Goal: Task Accomplishment & Management: Complete application form

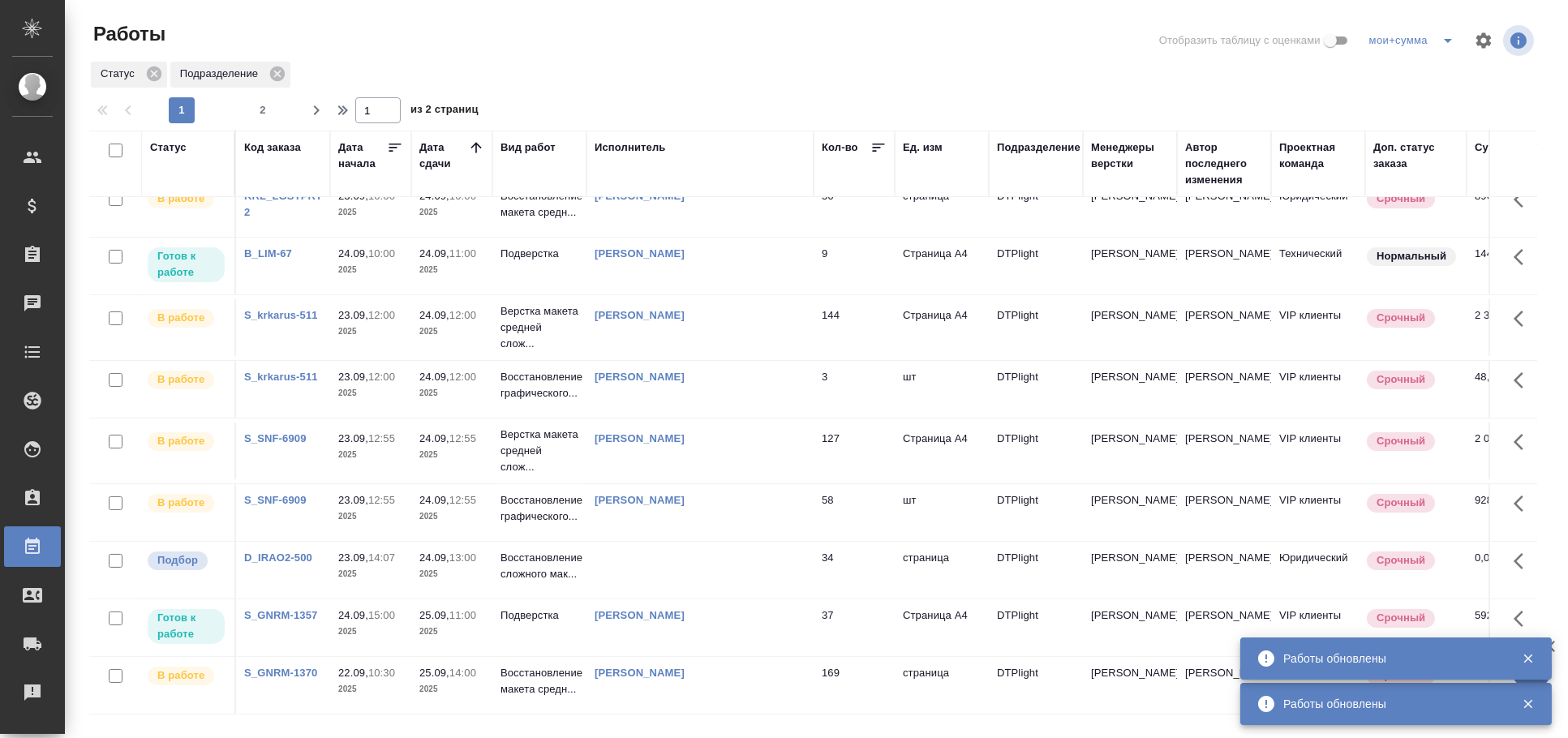
scroll to position [1002, 0]
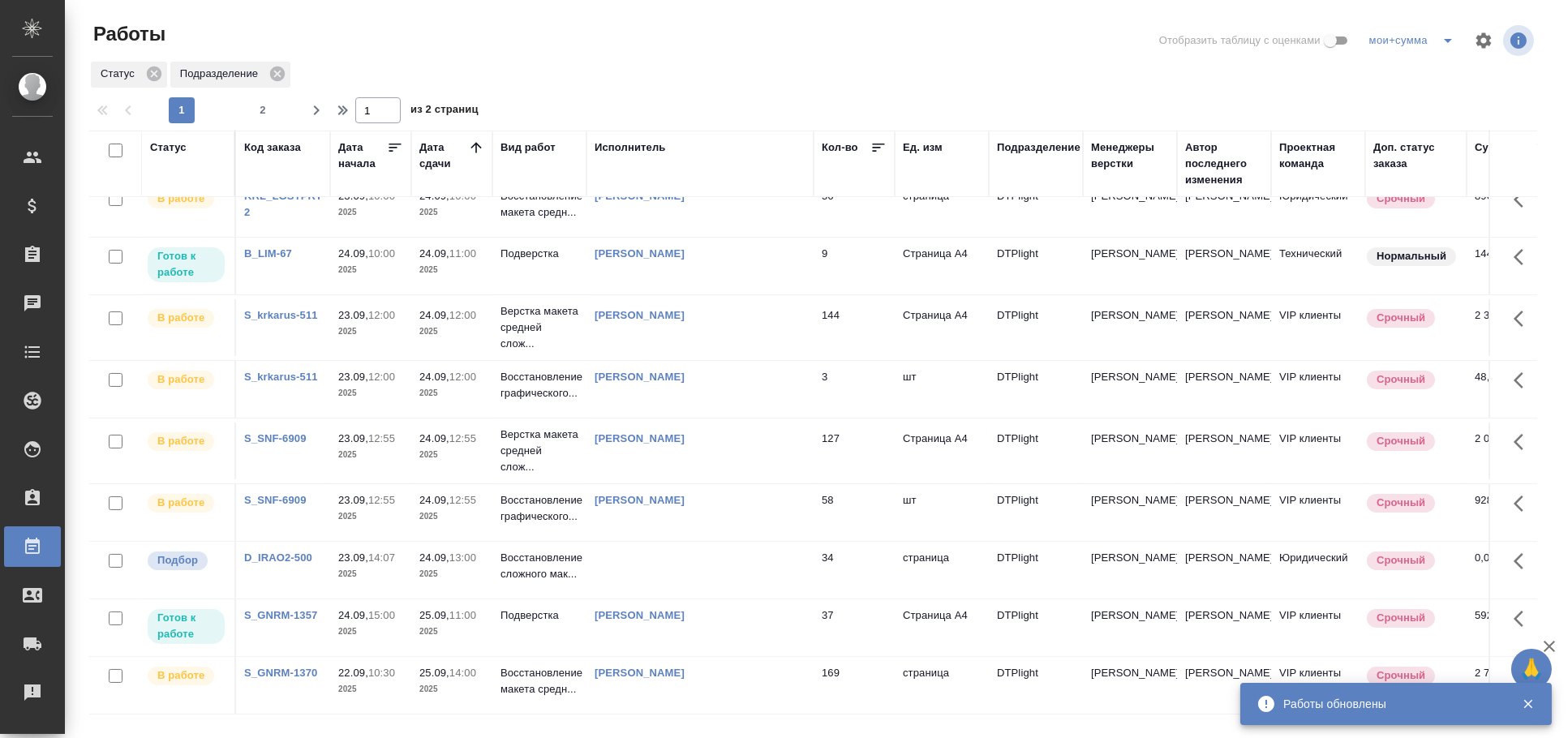
drag, startPoint x: 922, startPoint y: 29, endPoint x: 871, endPoint y: 107, distance: 93.2
click at [922, 29] on div at bounding box center [819, 40] width 487 height 39
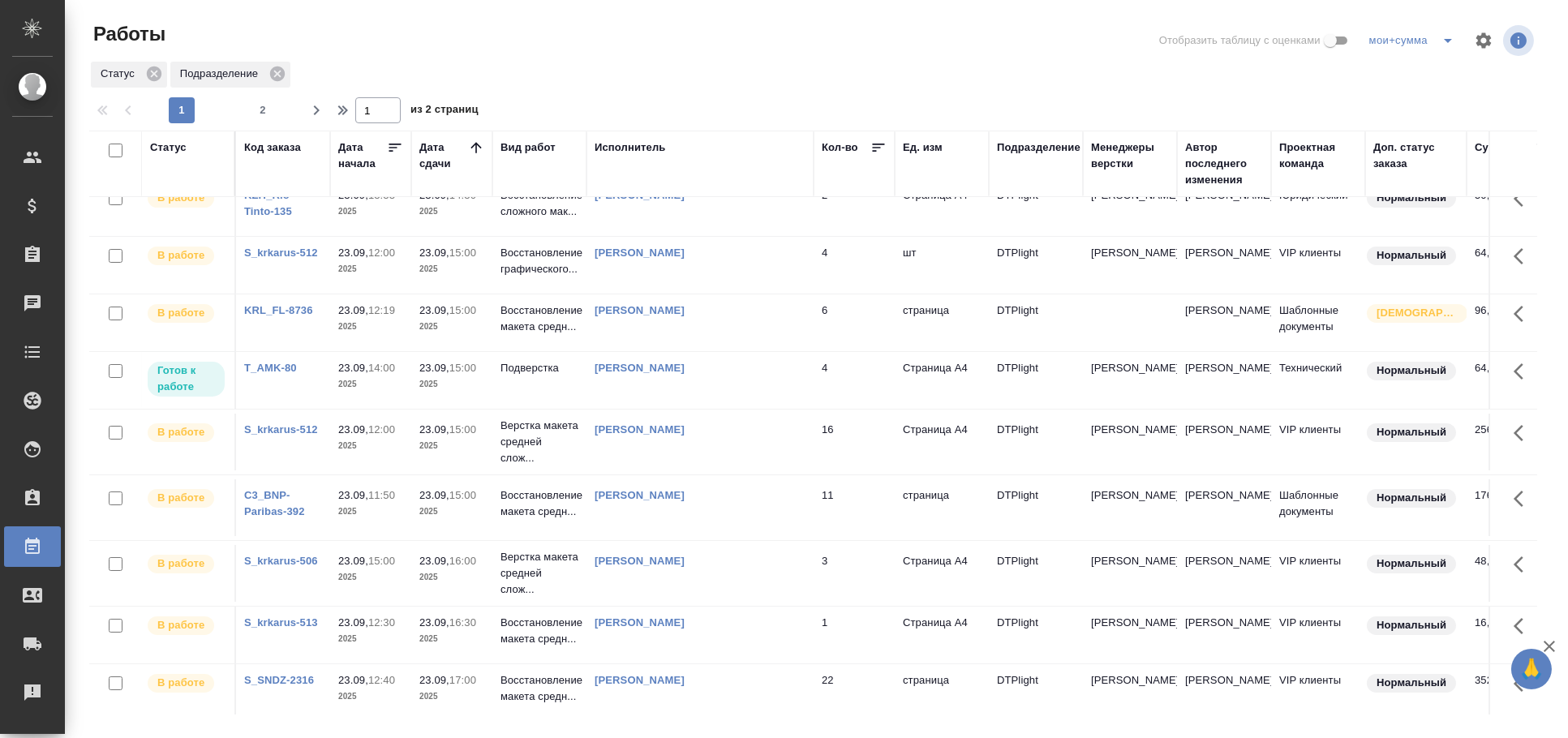
scroll to position [0, 0]
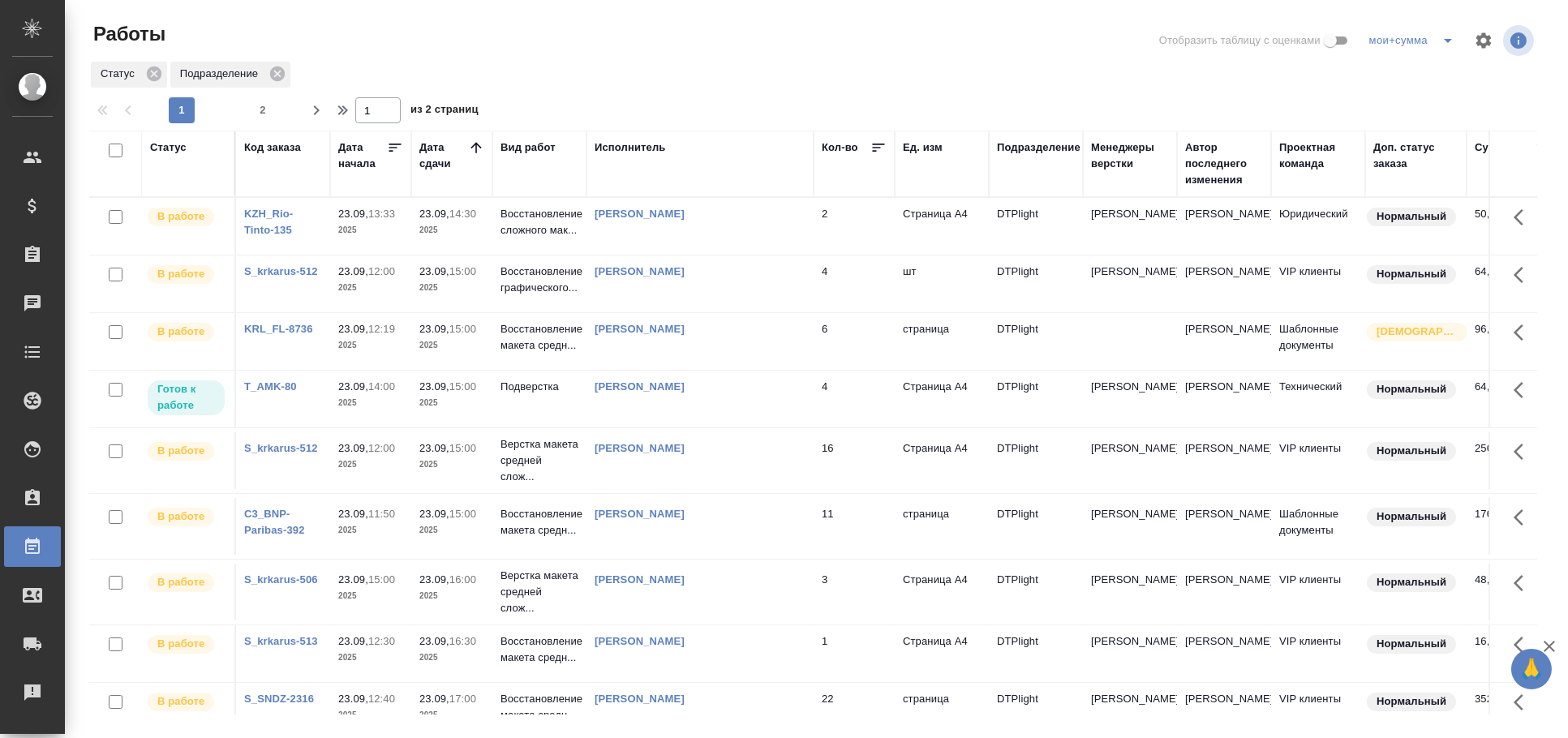
click at [771, 400] on td "Ямковенко Вера" at bounding box center [700, 398] width 227 height 56
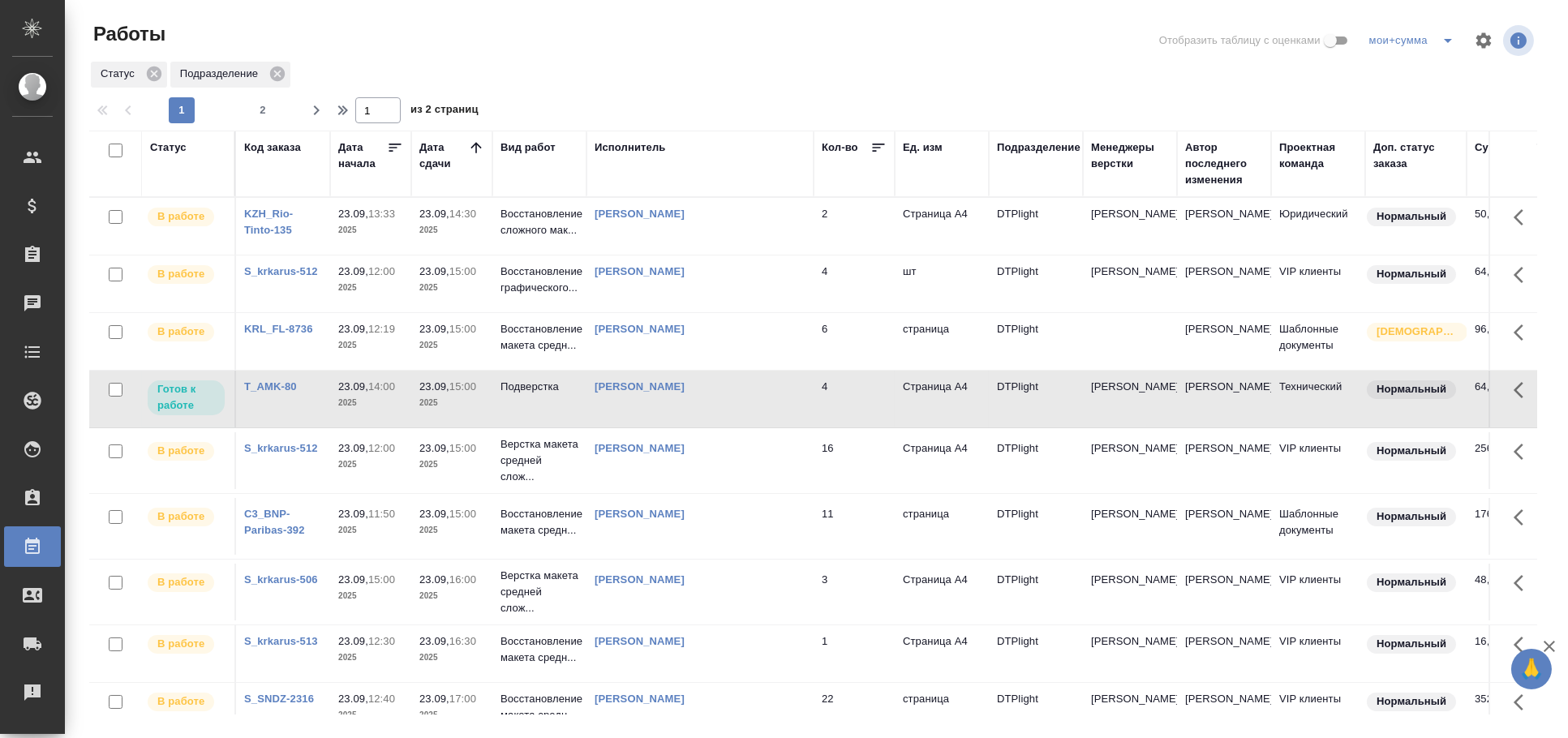
click at [771, 400] on td "Ямковенко Вера" at bounding box center [700, 398] width 227 height 56
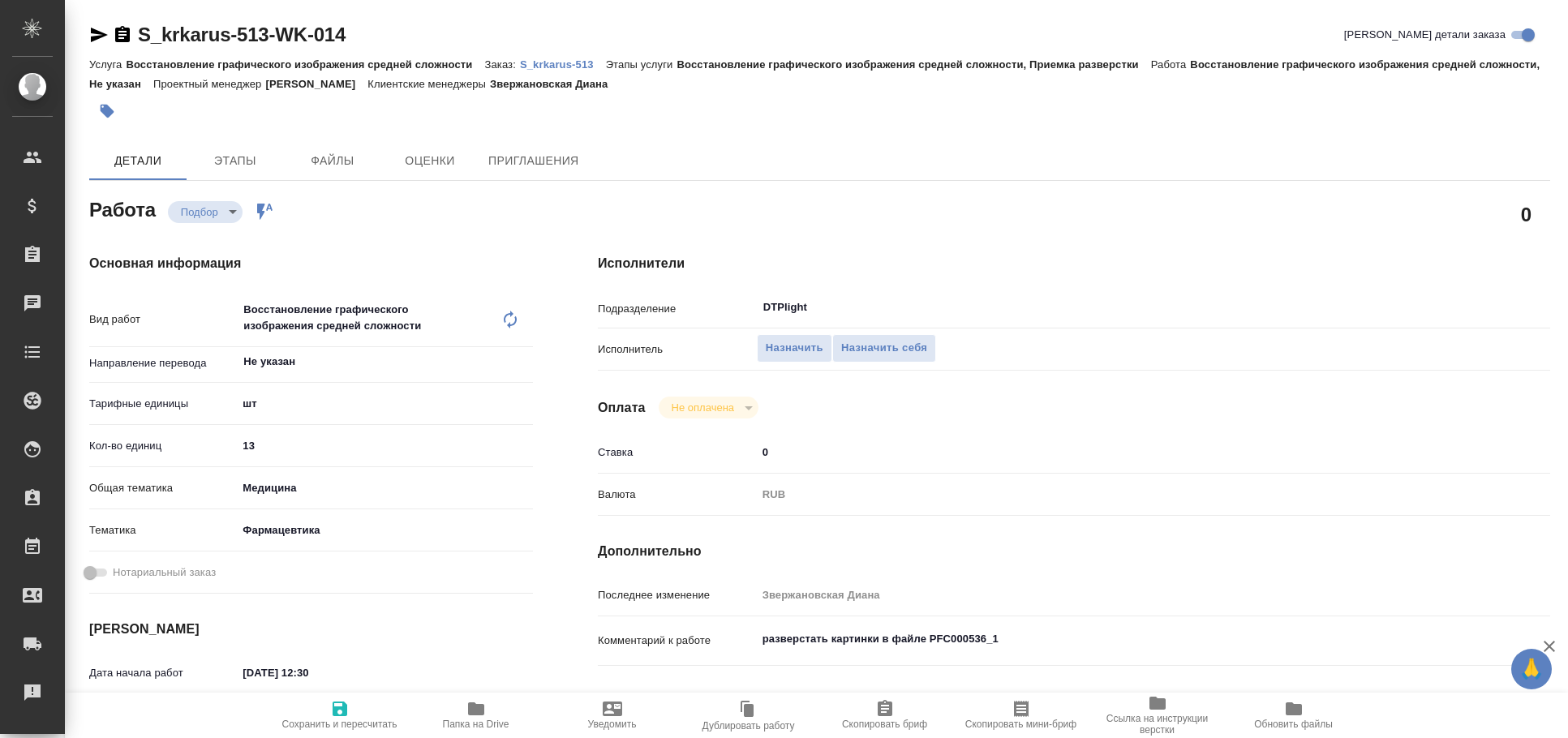
type textarea "x"
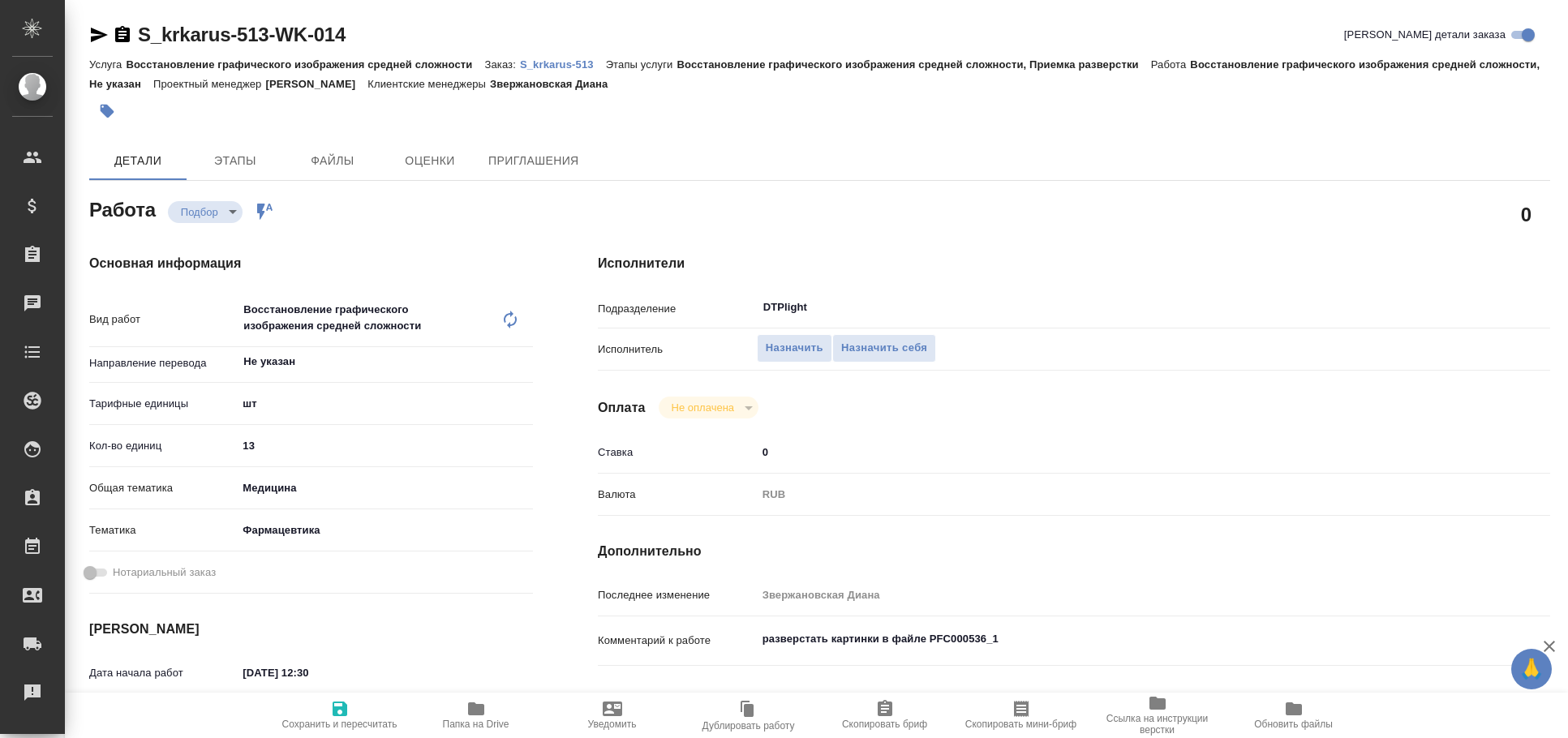
type textarea "x"
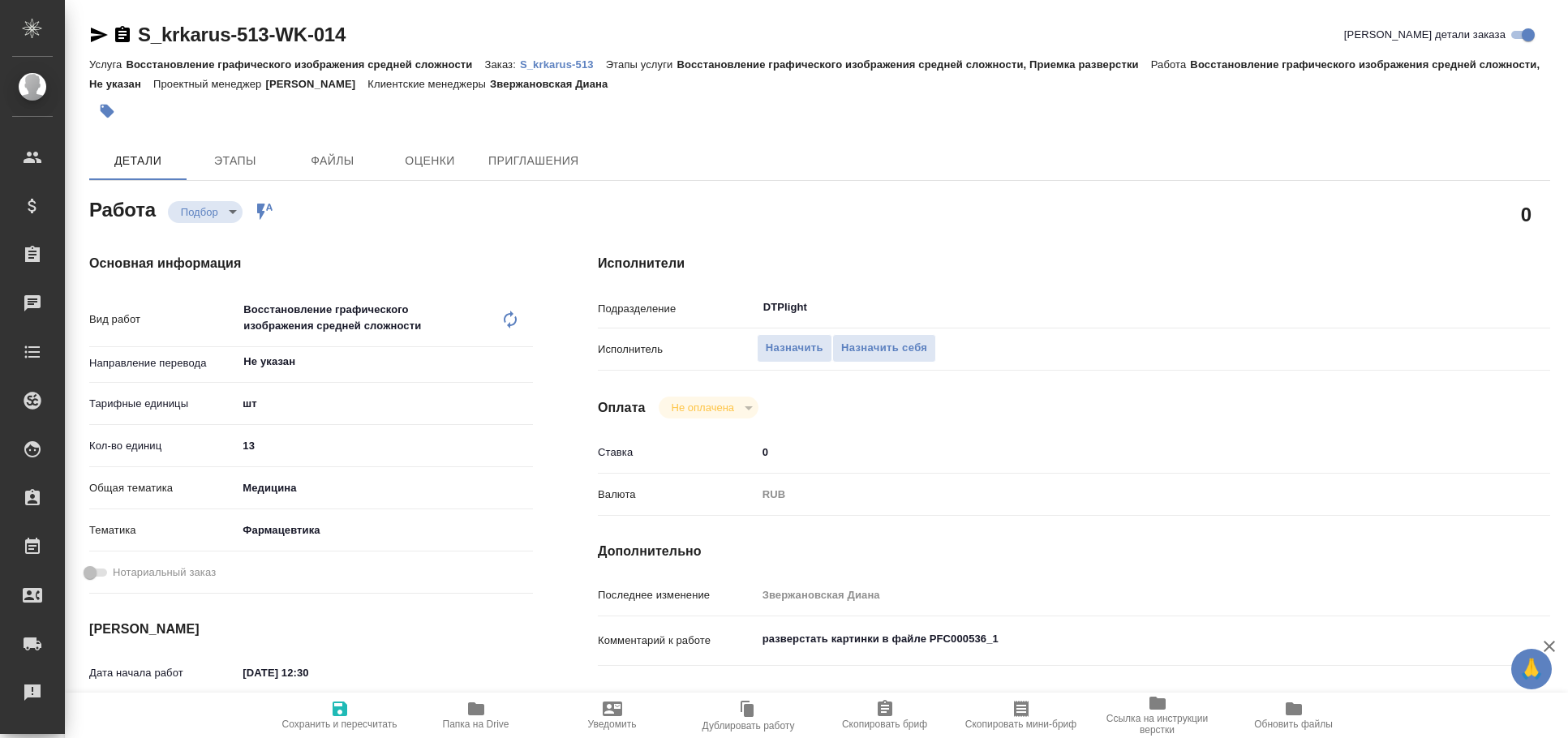
type textarea "x"
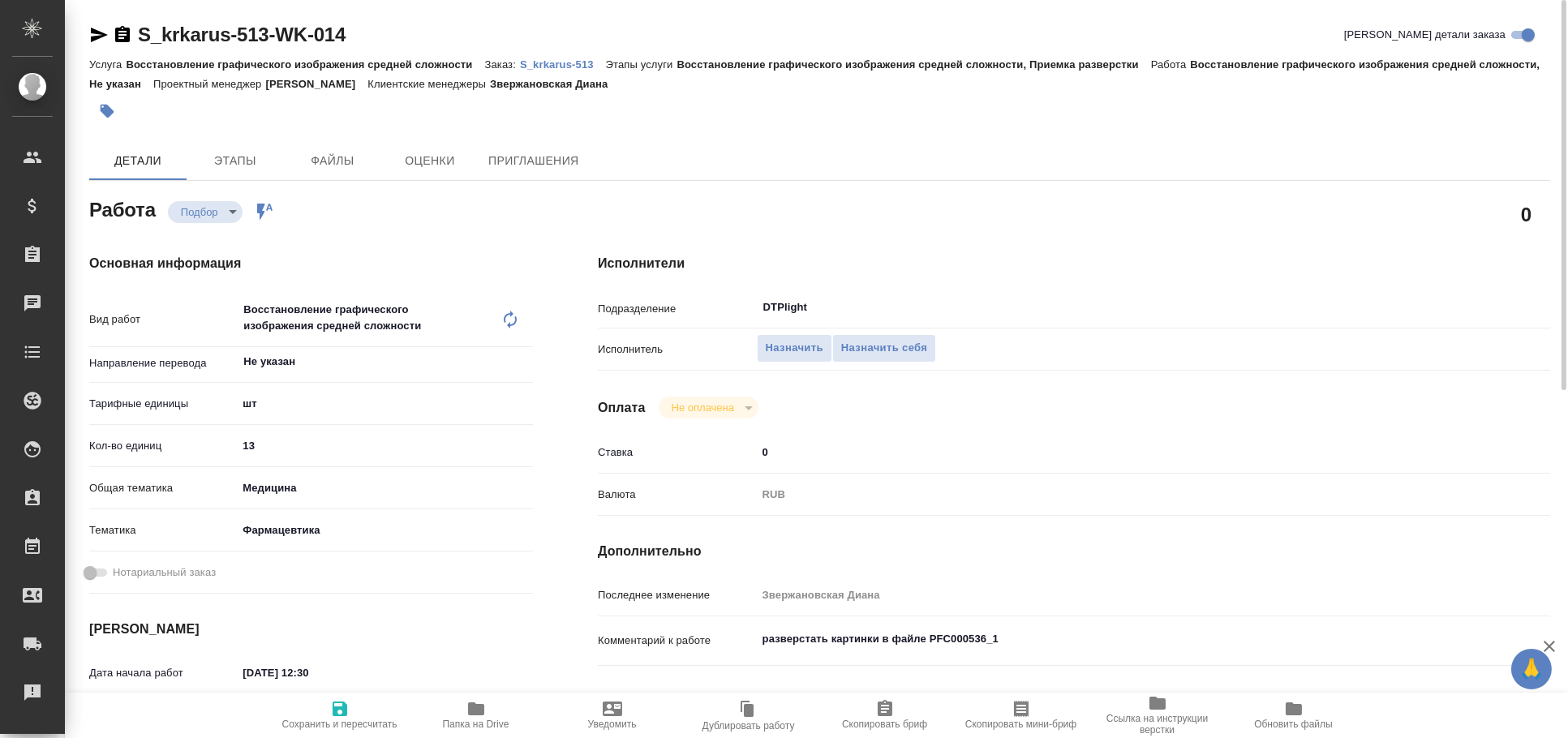
click at [90, 33] on icon "button" at bounding box center [99, 35] width 19 height 19
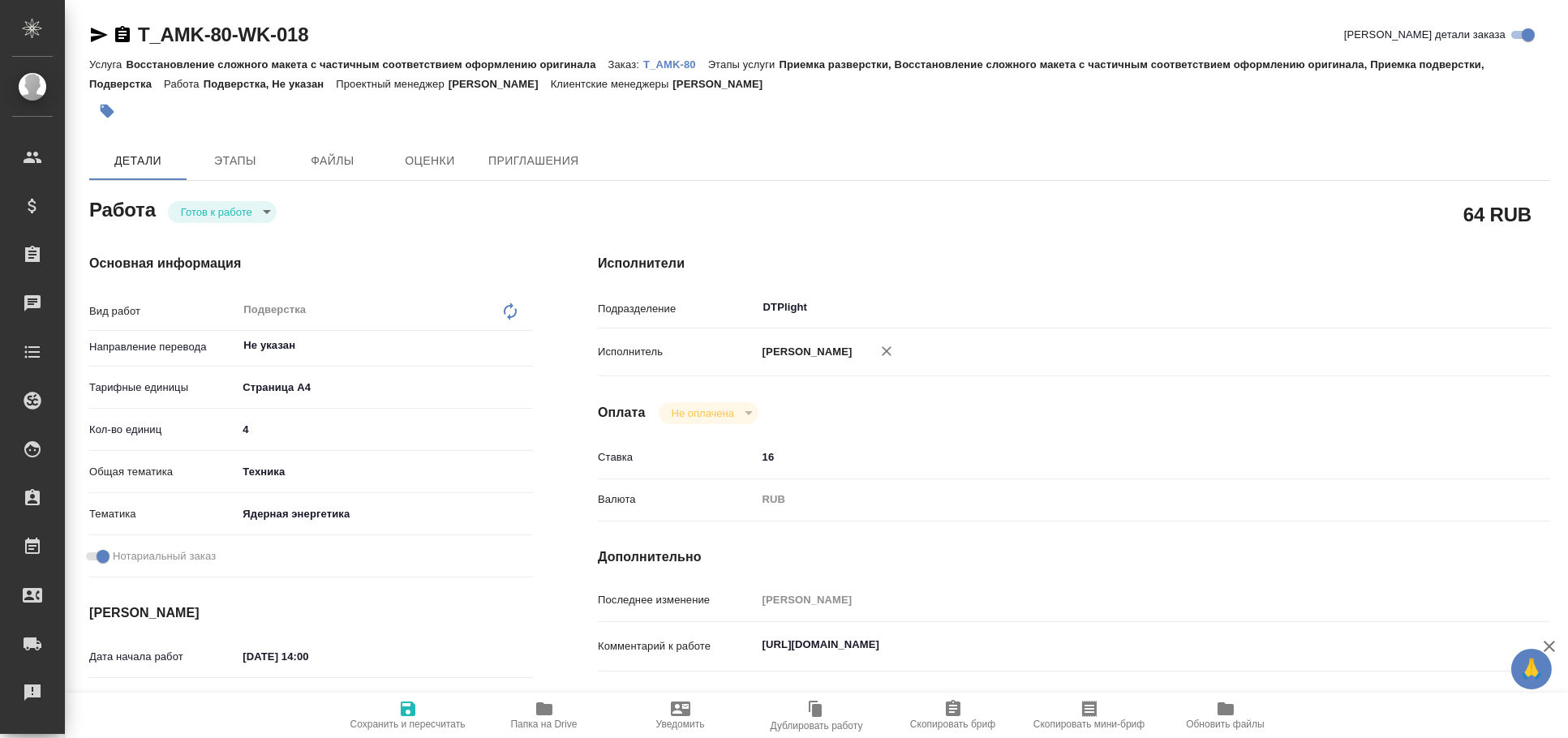
type textarea "x"
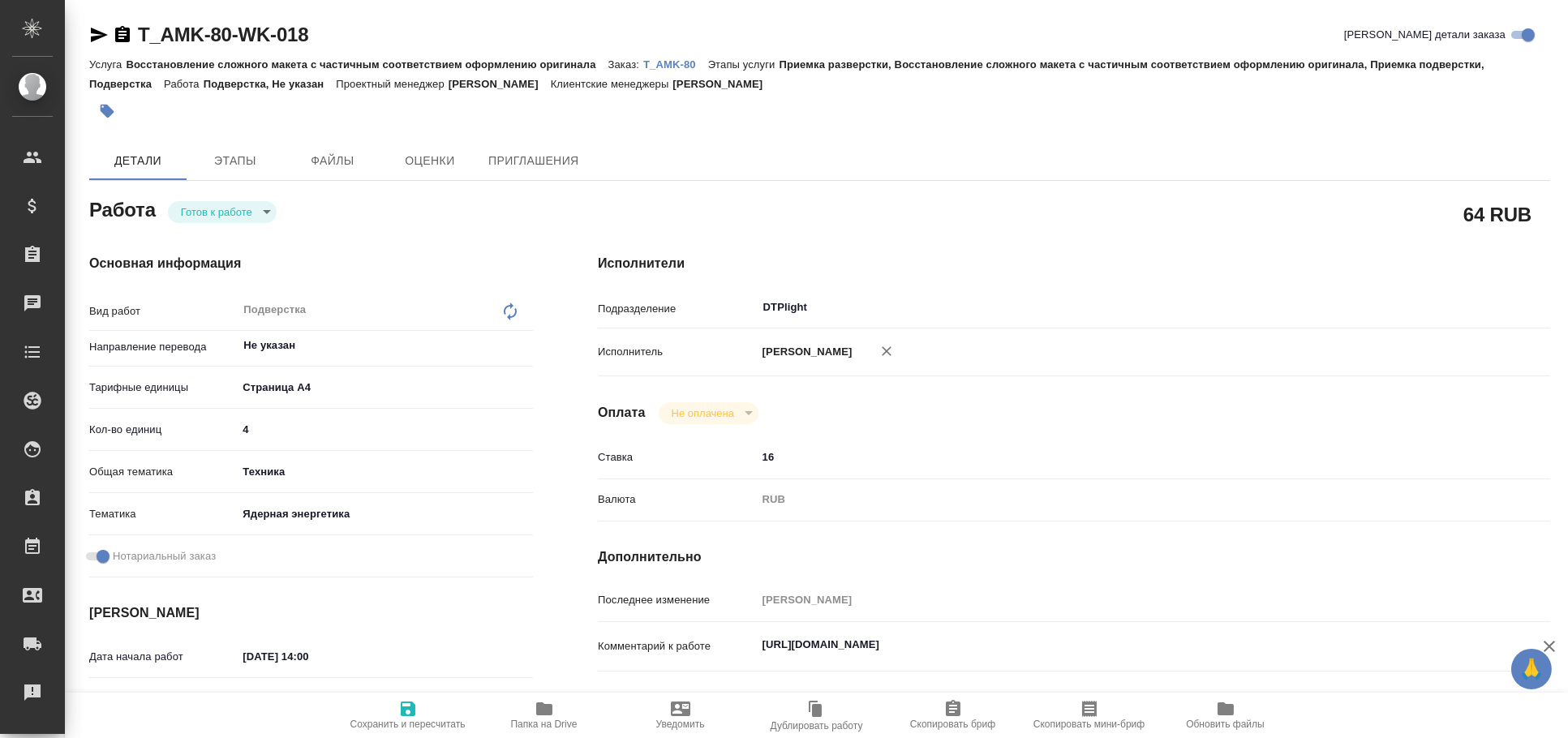
type textarea "x"
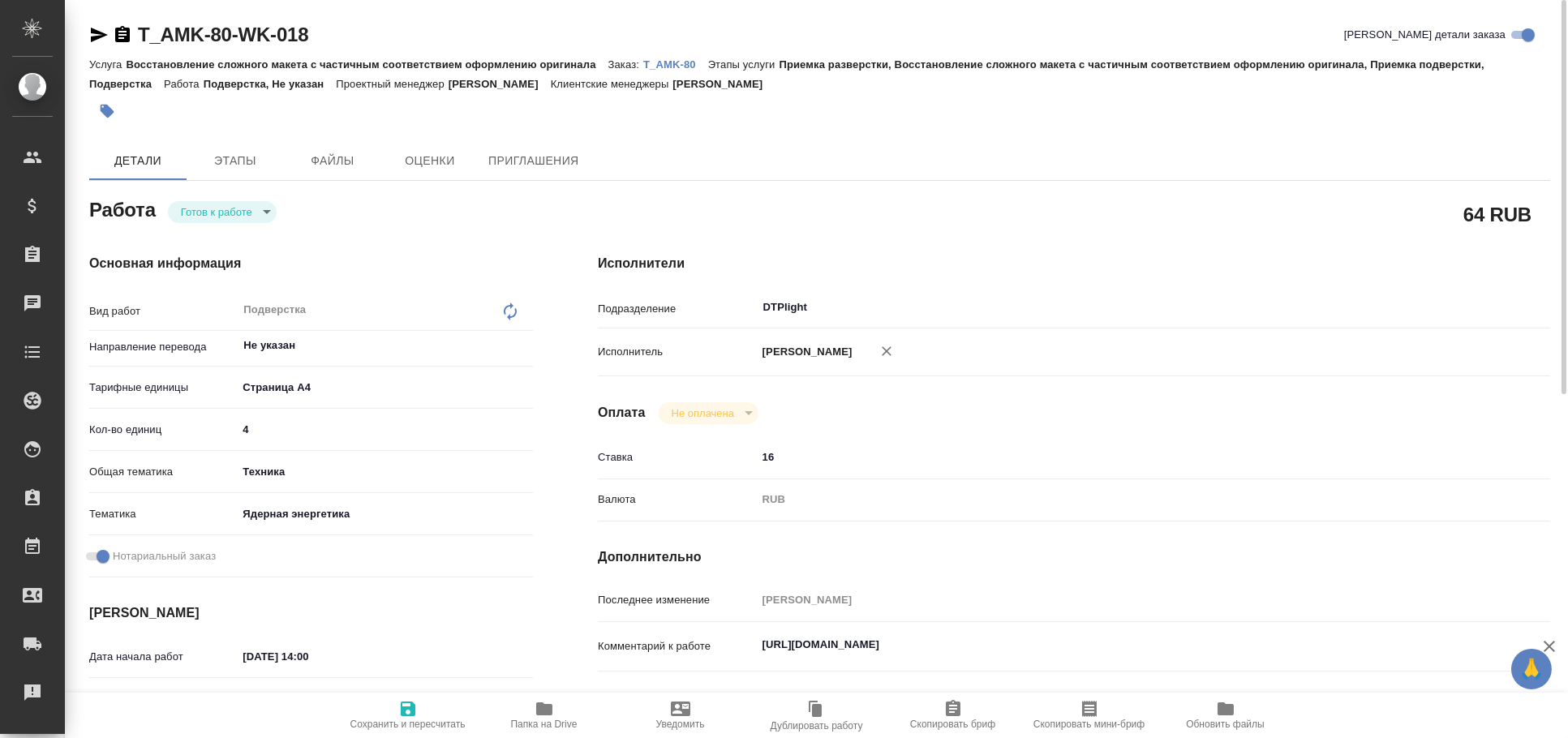
type textarea "x"
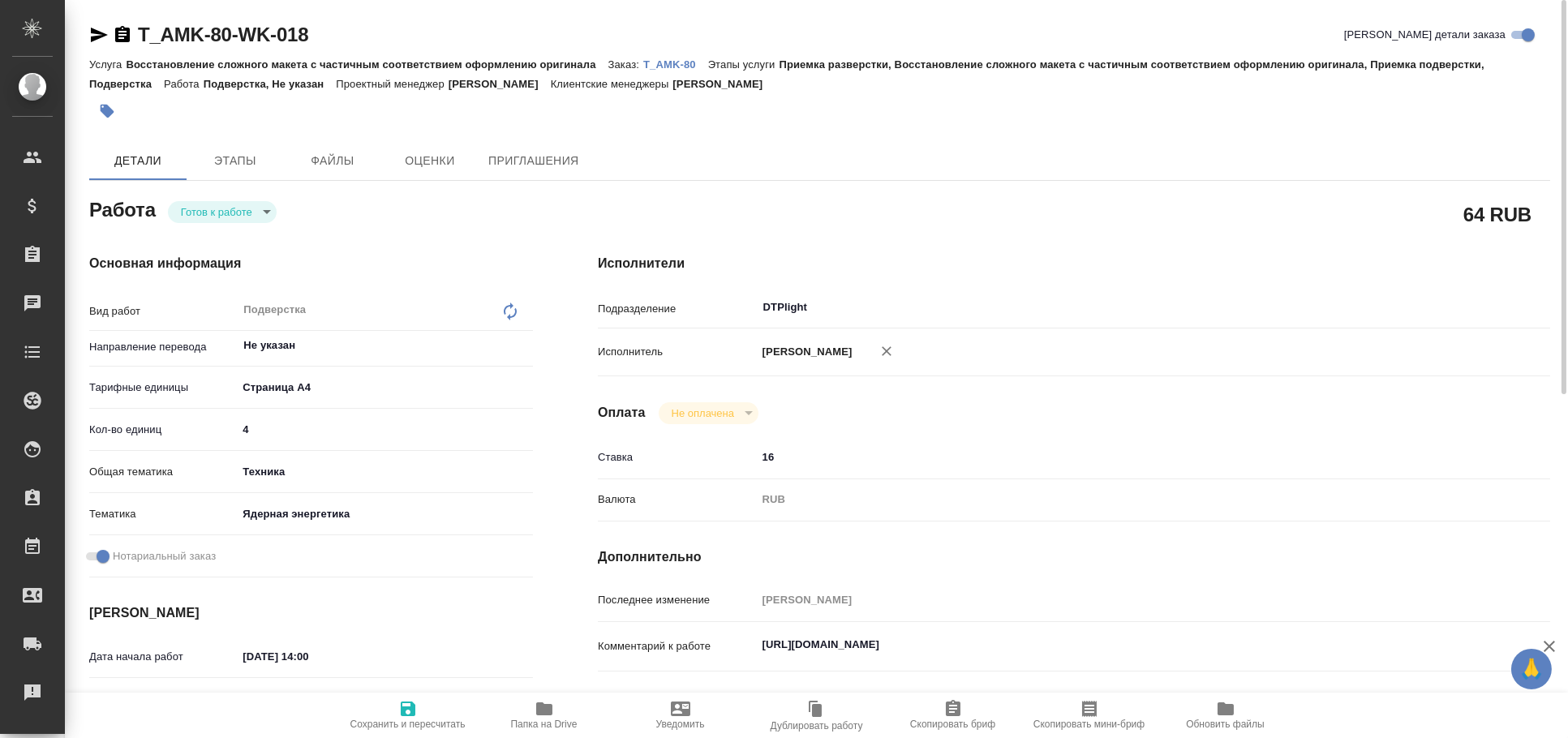
click at [879, 356] on icon "button" at bounding box center [886, 351] width 16 height 16
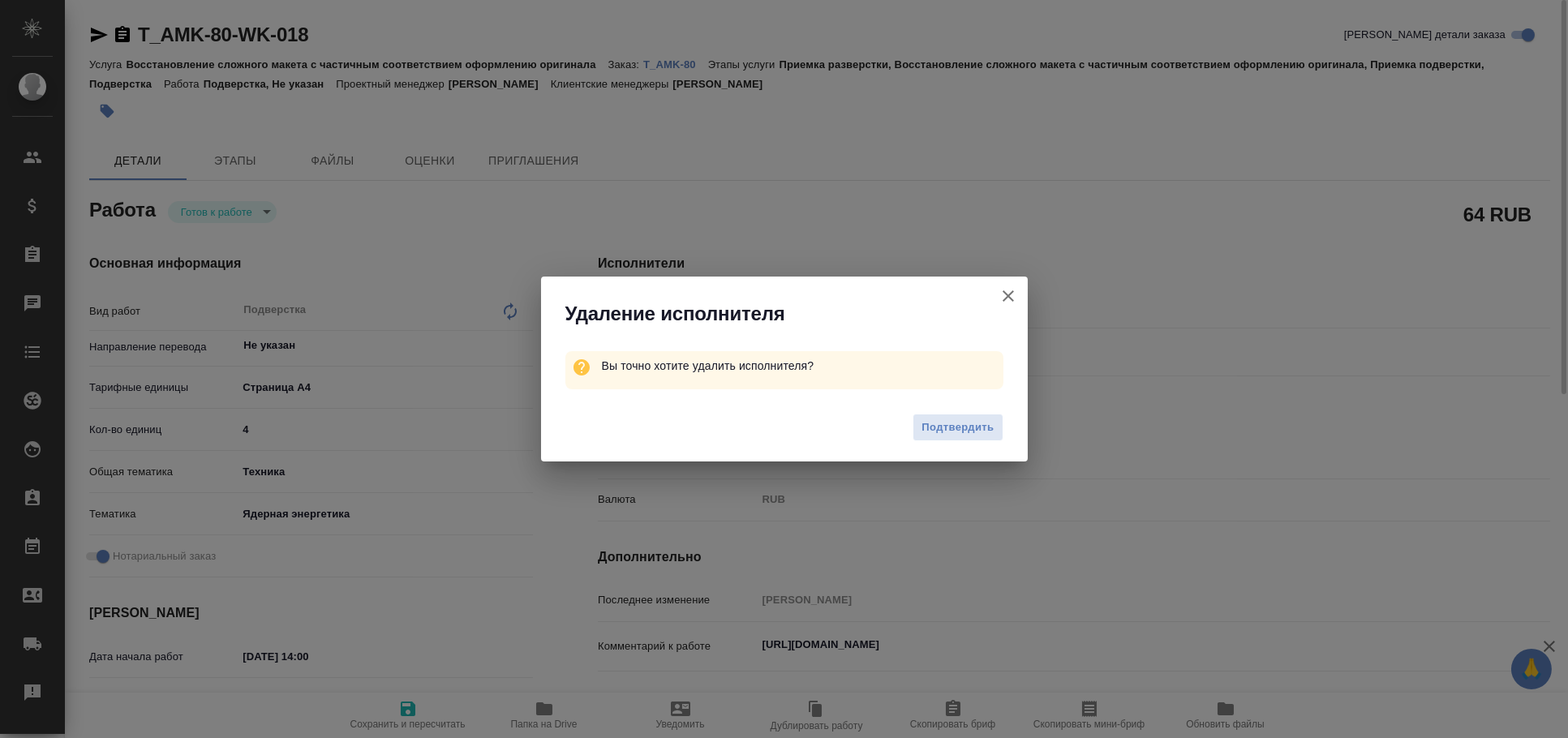
type textarea "x"
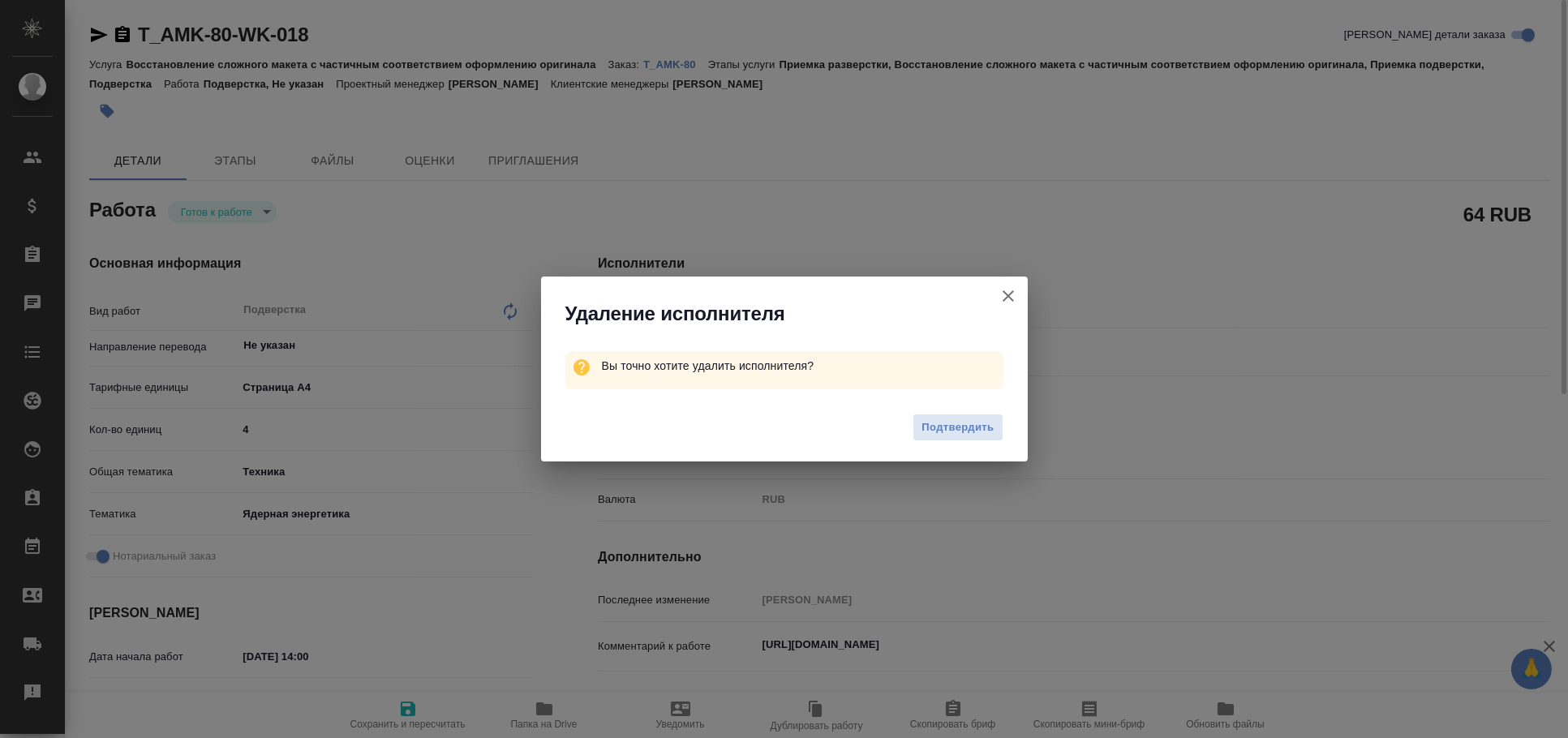
type textarea "x"
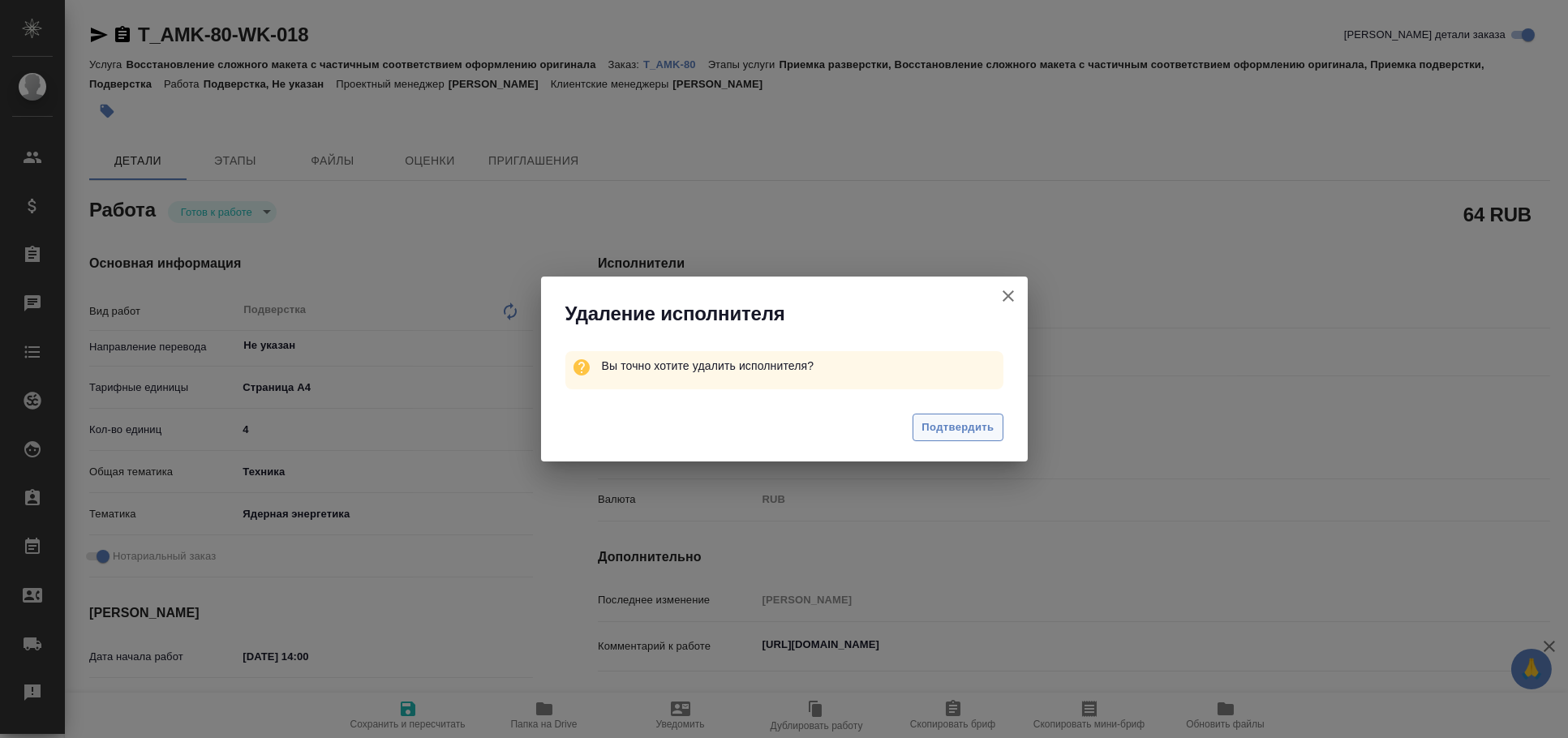
click at [922, 429] on span "Подтвердить" at bounding box center [957, 428] width 72 height 19
type textarea "x"
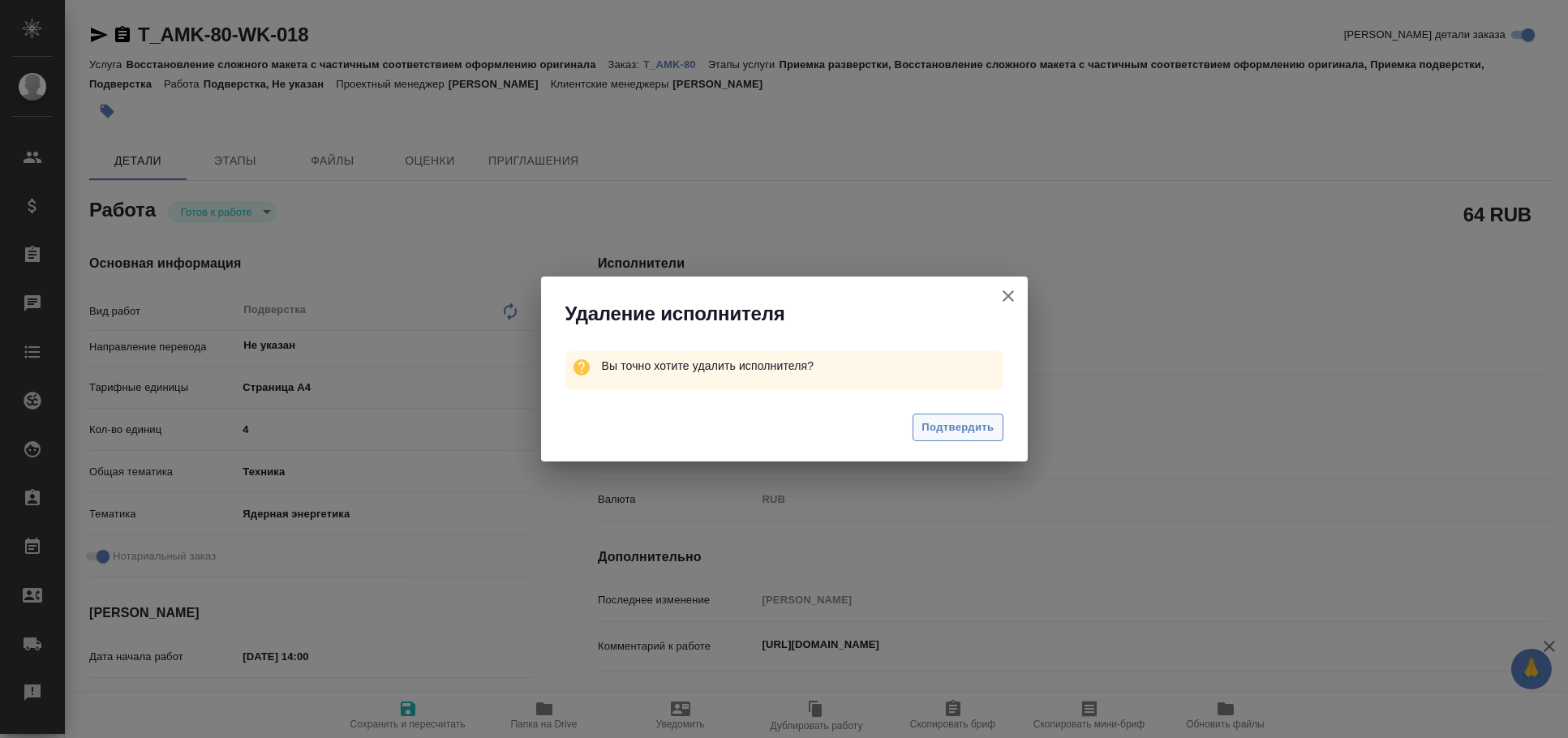
type textarea "x"
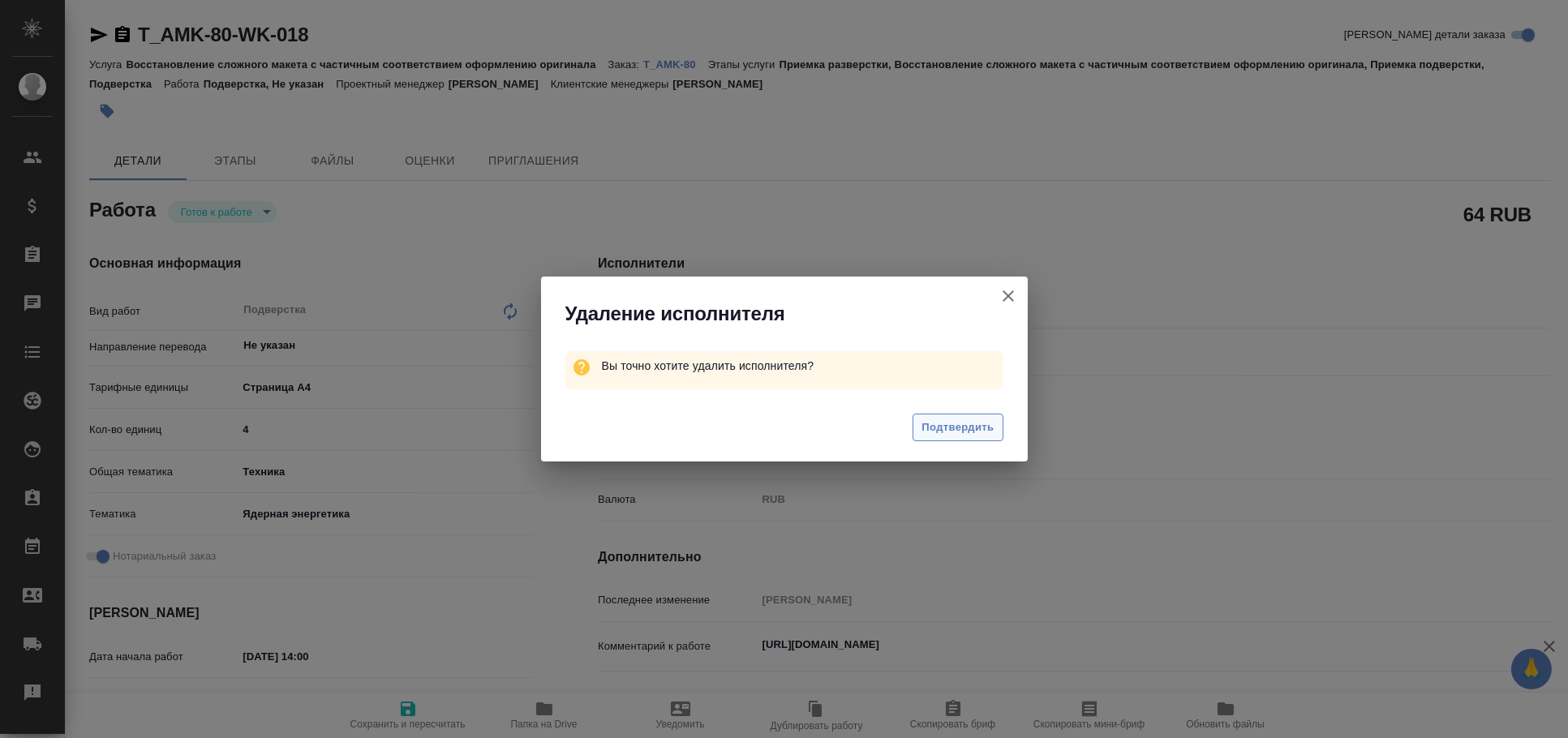
type textarea "x"
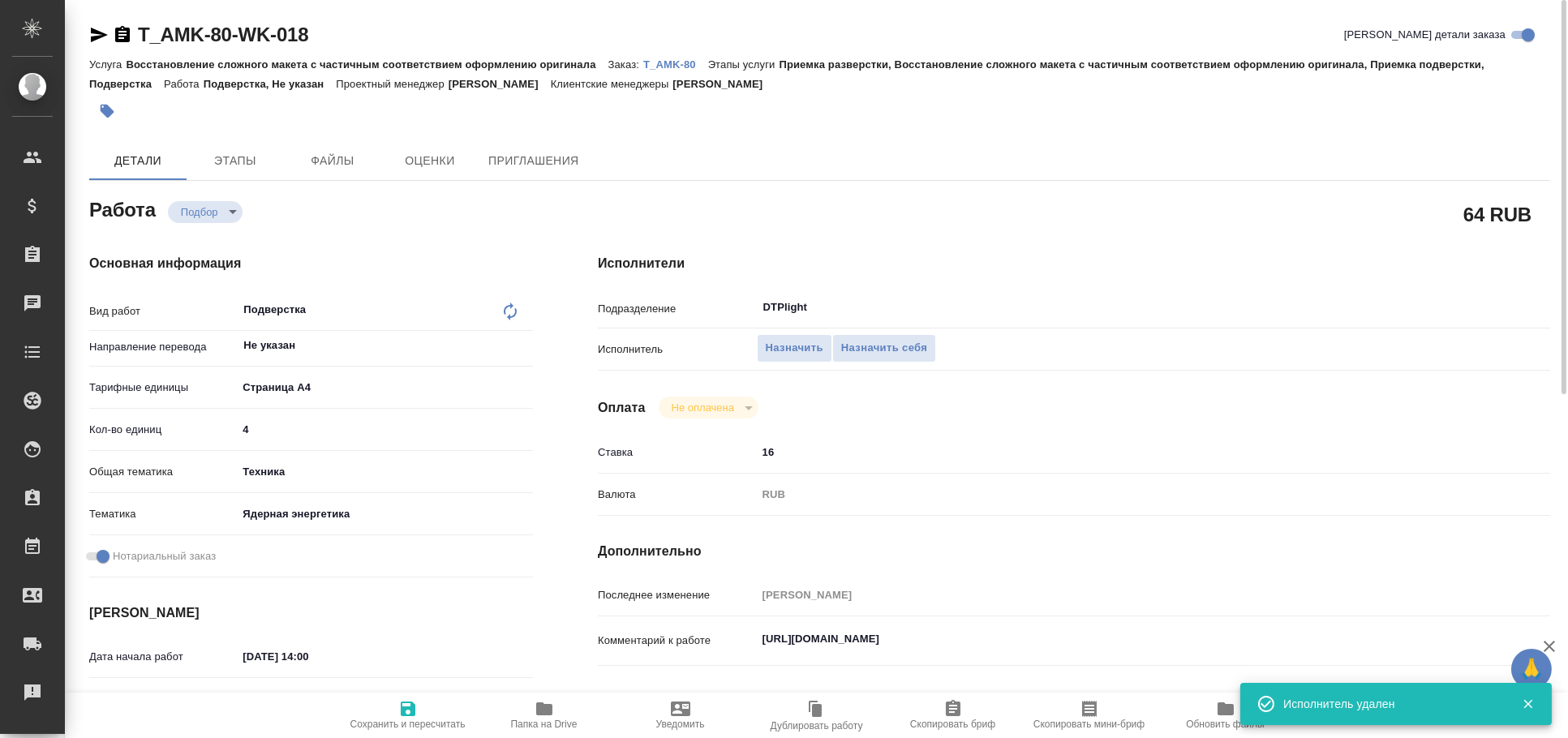
type textarea "x"
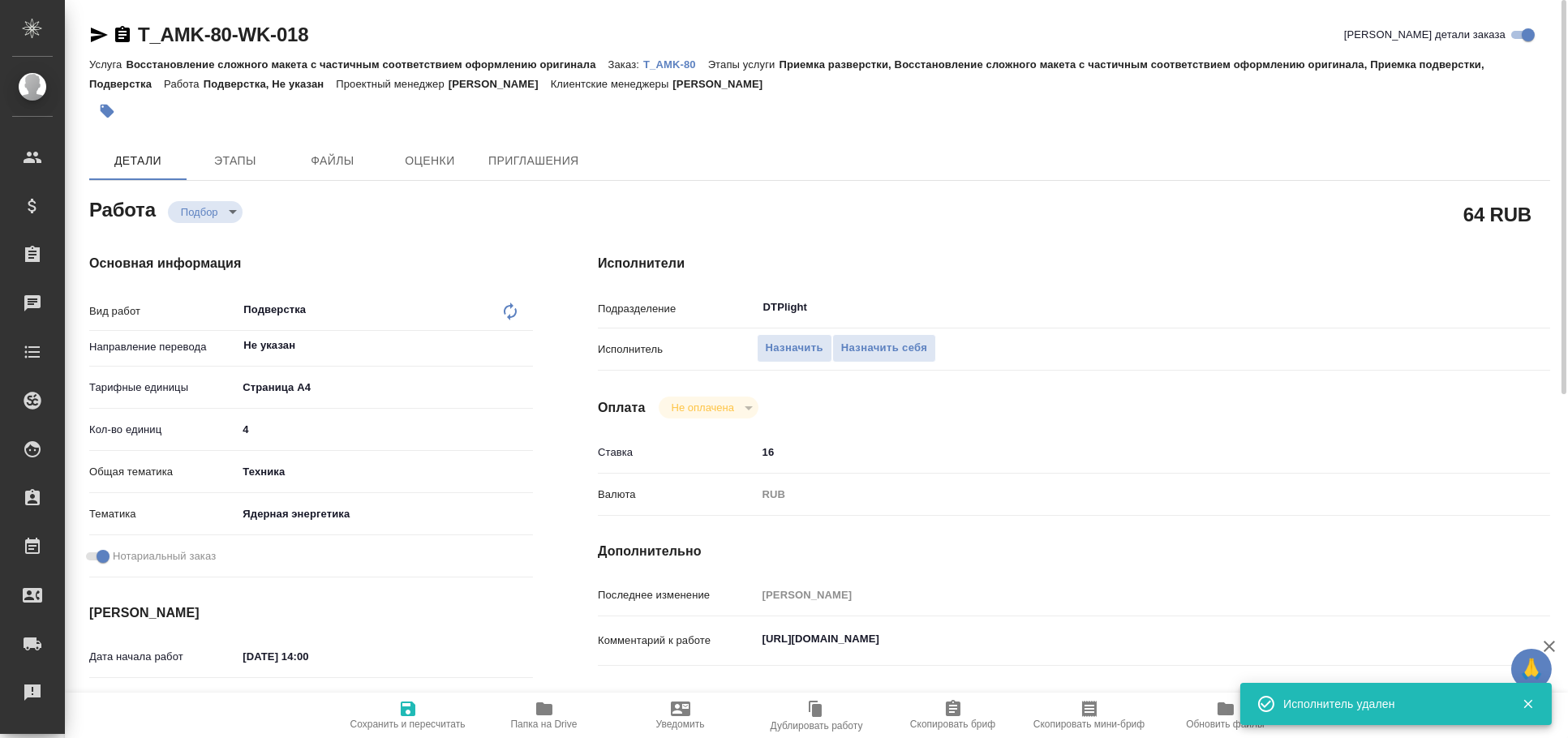
type textarea "x"
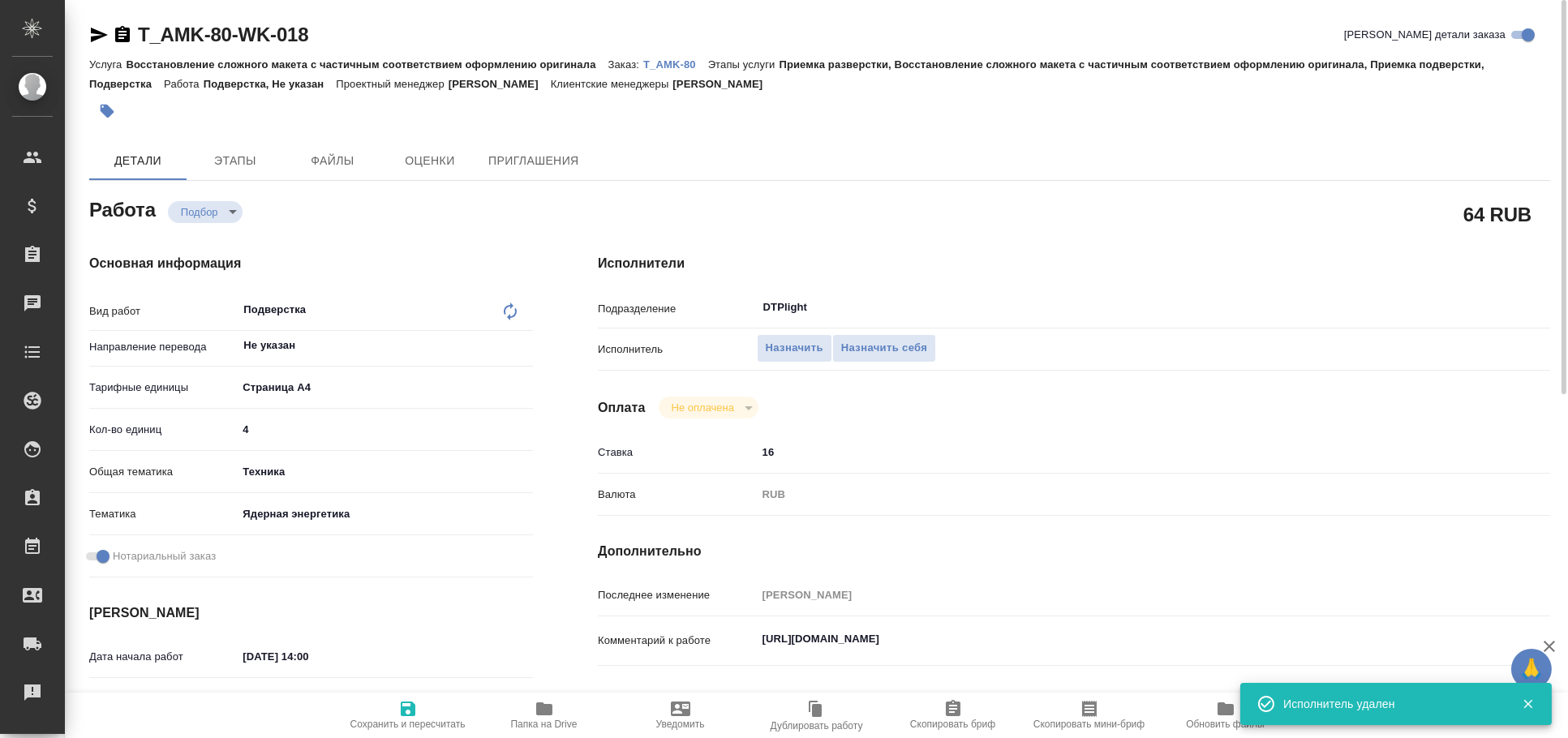
type textarea "x"
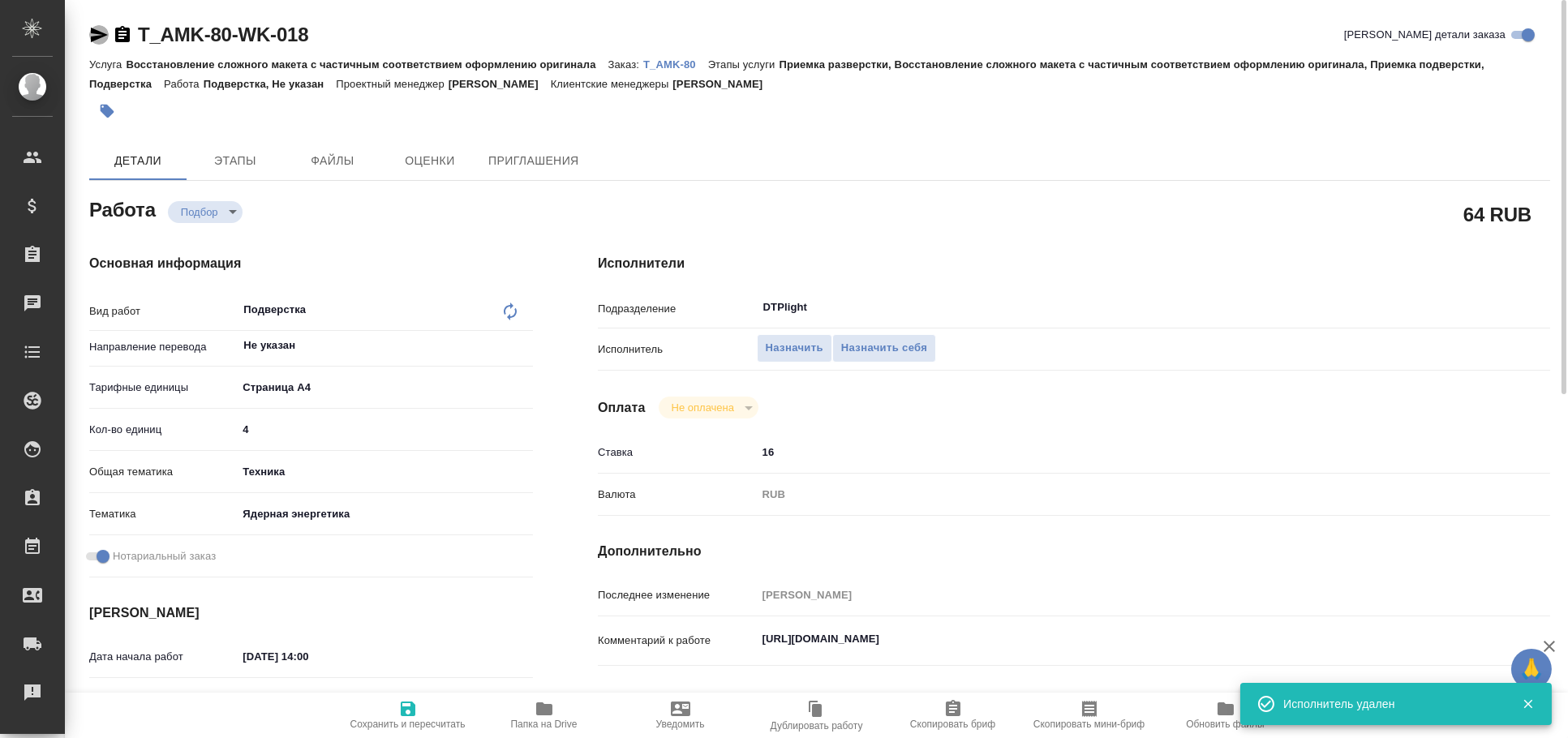
click at [99, 33] on icon "button" at bounding box center [100, 35] width 17 height 15
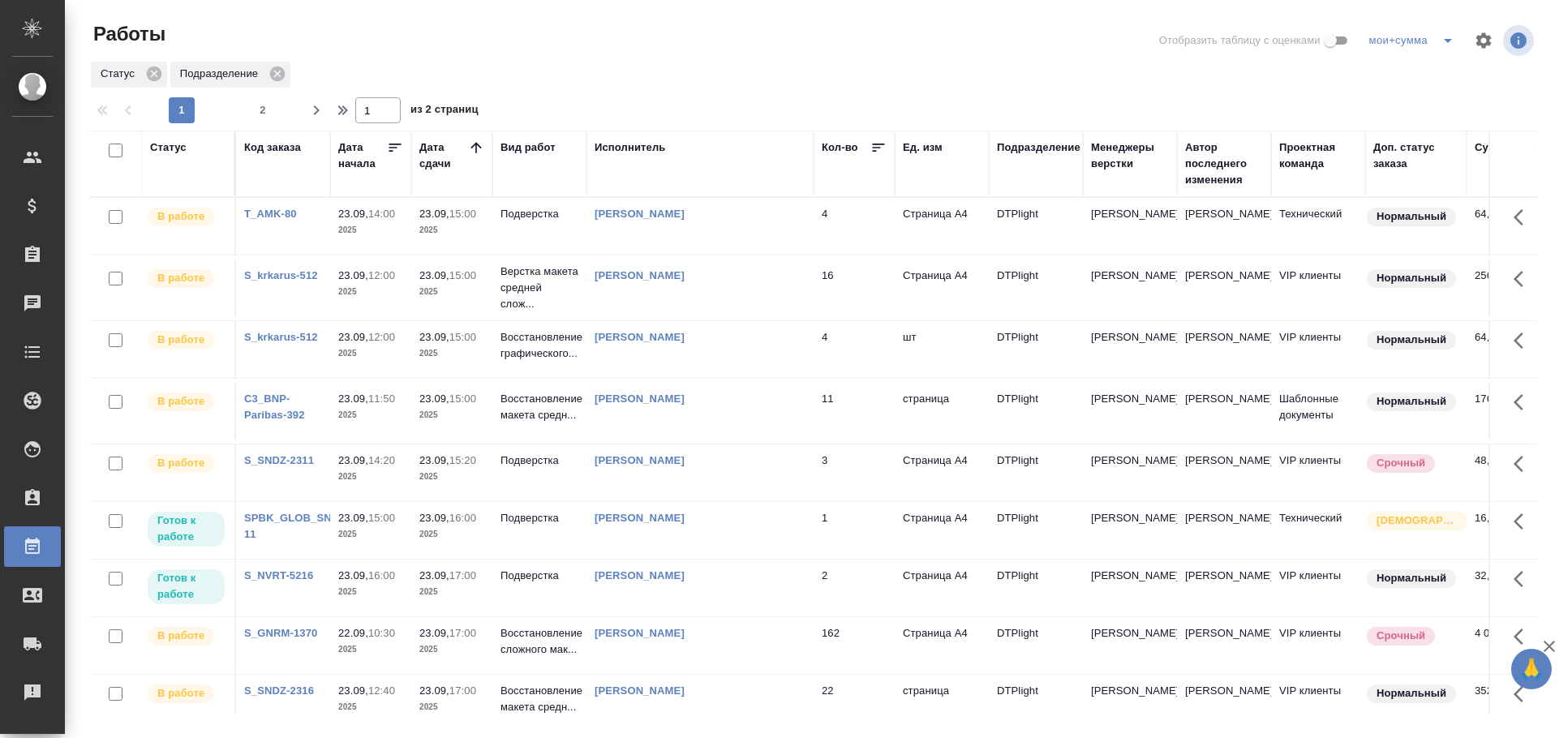
scroll to position [89, 0]
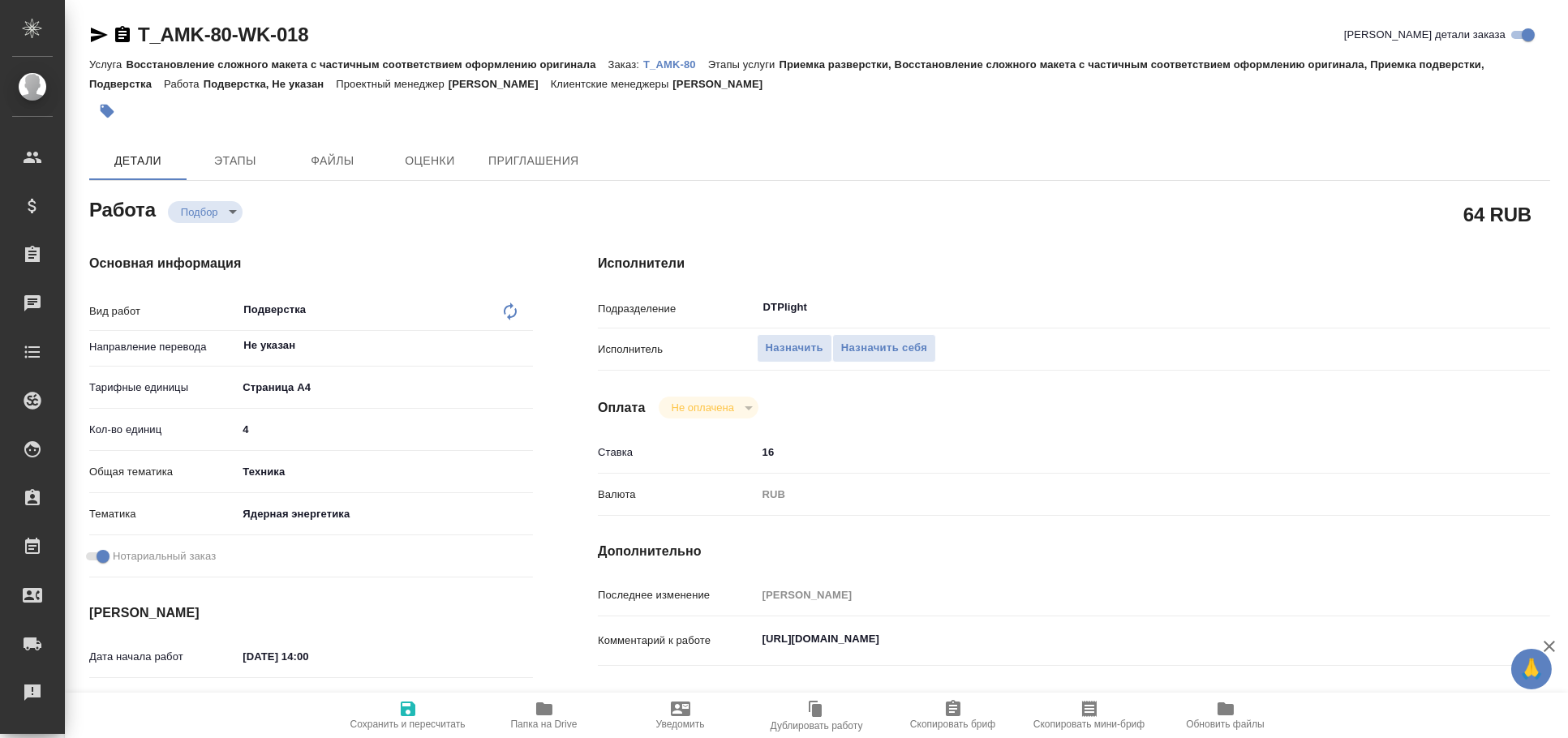
type textarea "x"
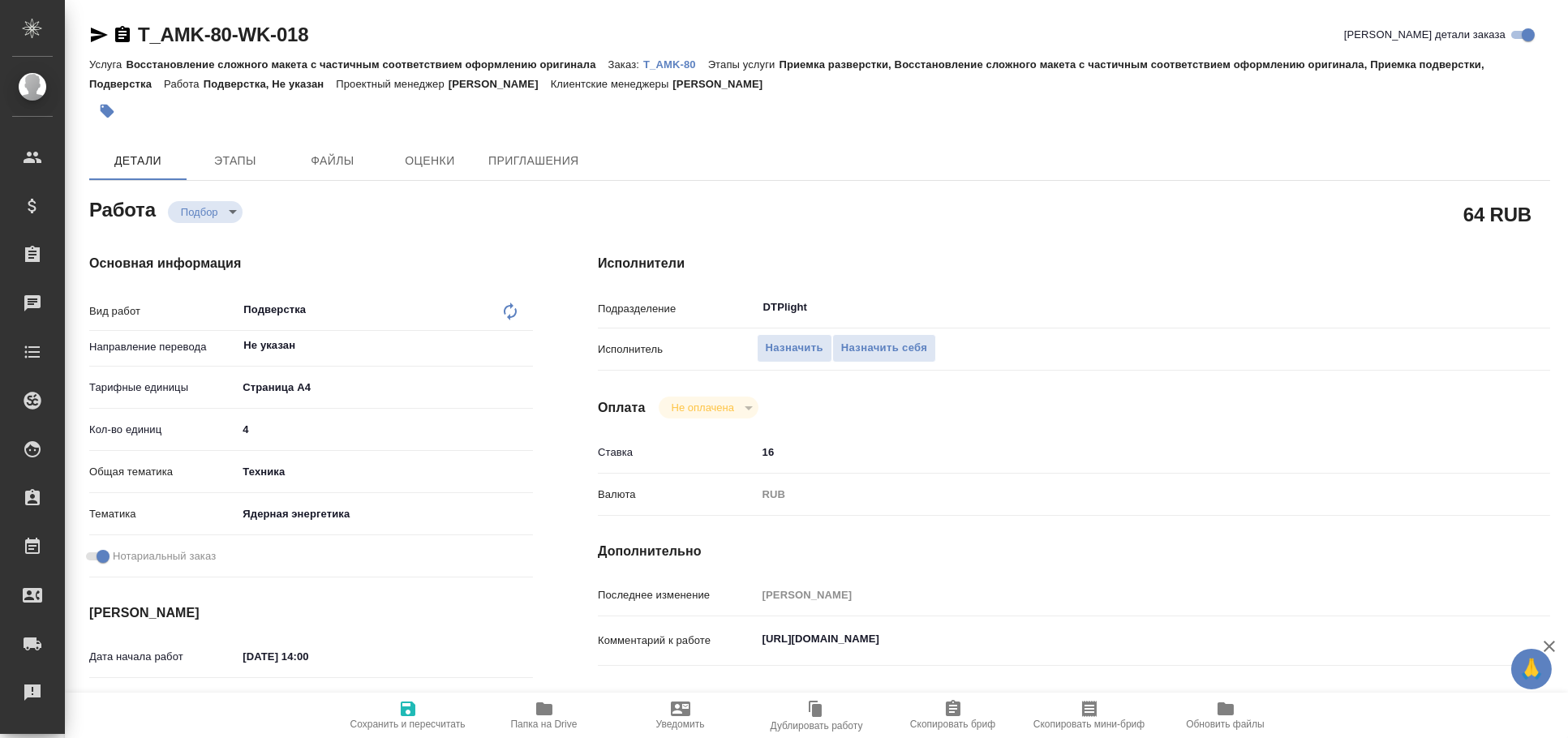
type textarea "x"
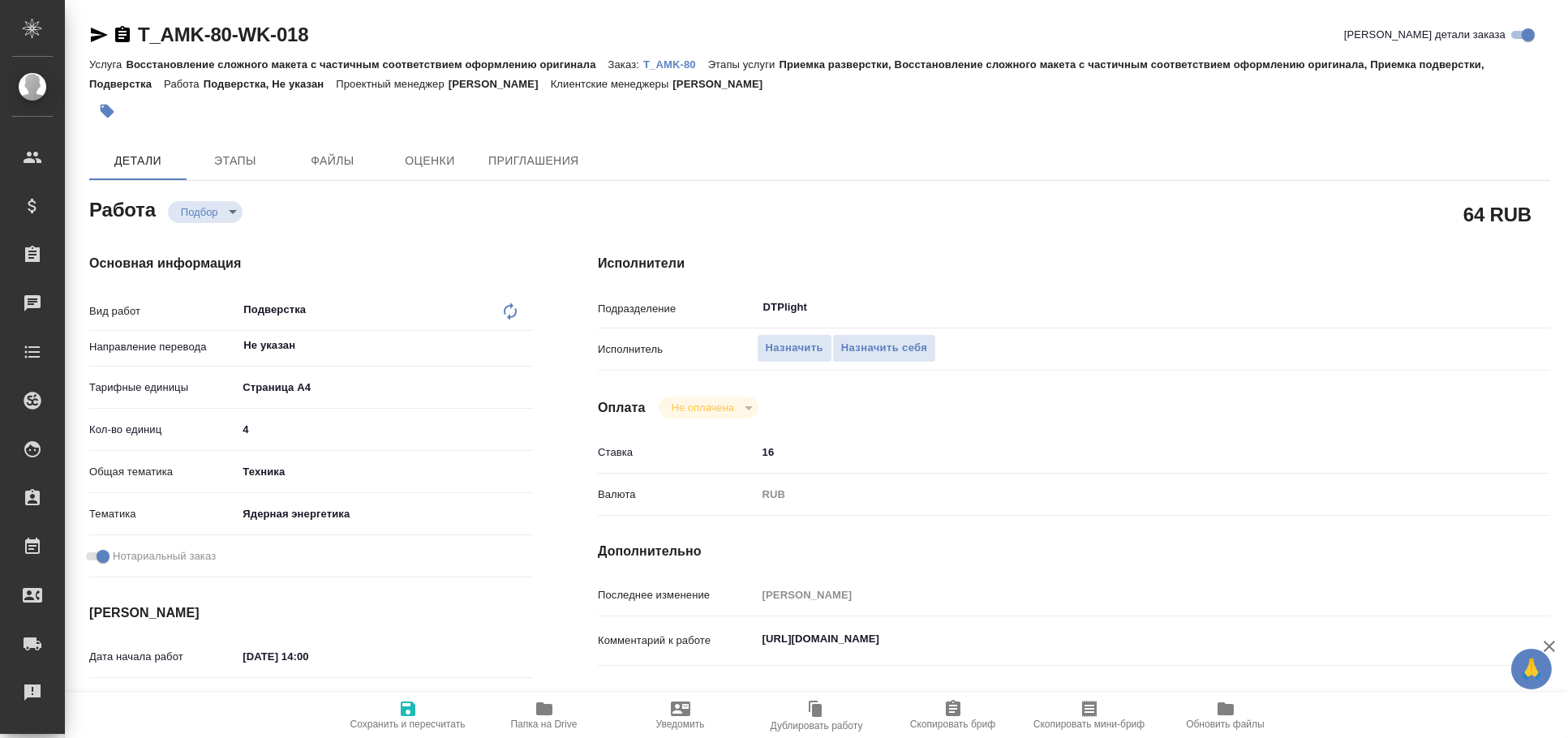
type textarea "x"
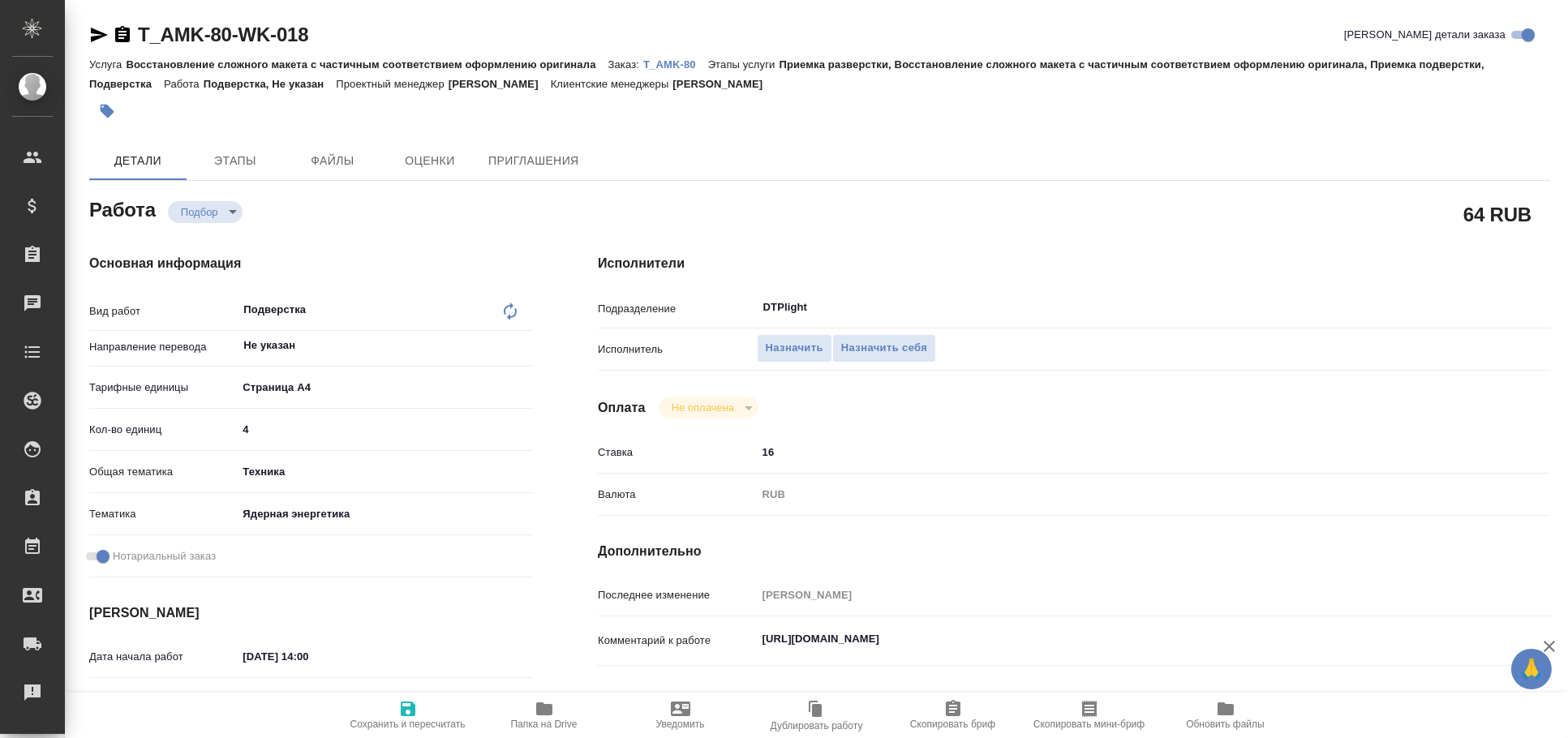
type textarea "x"
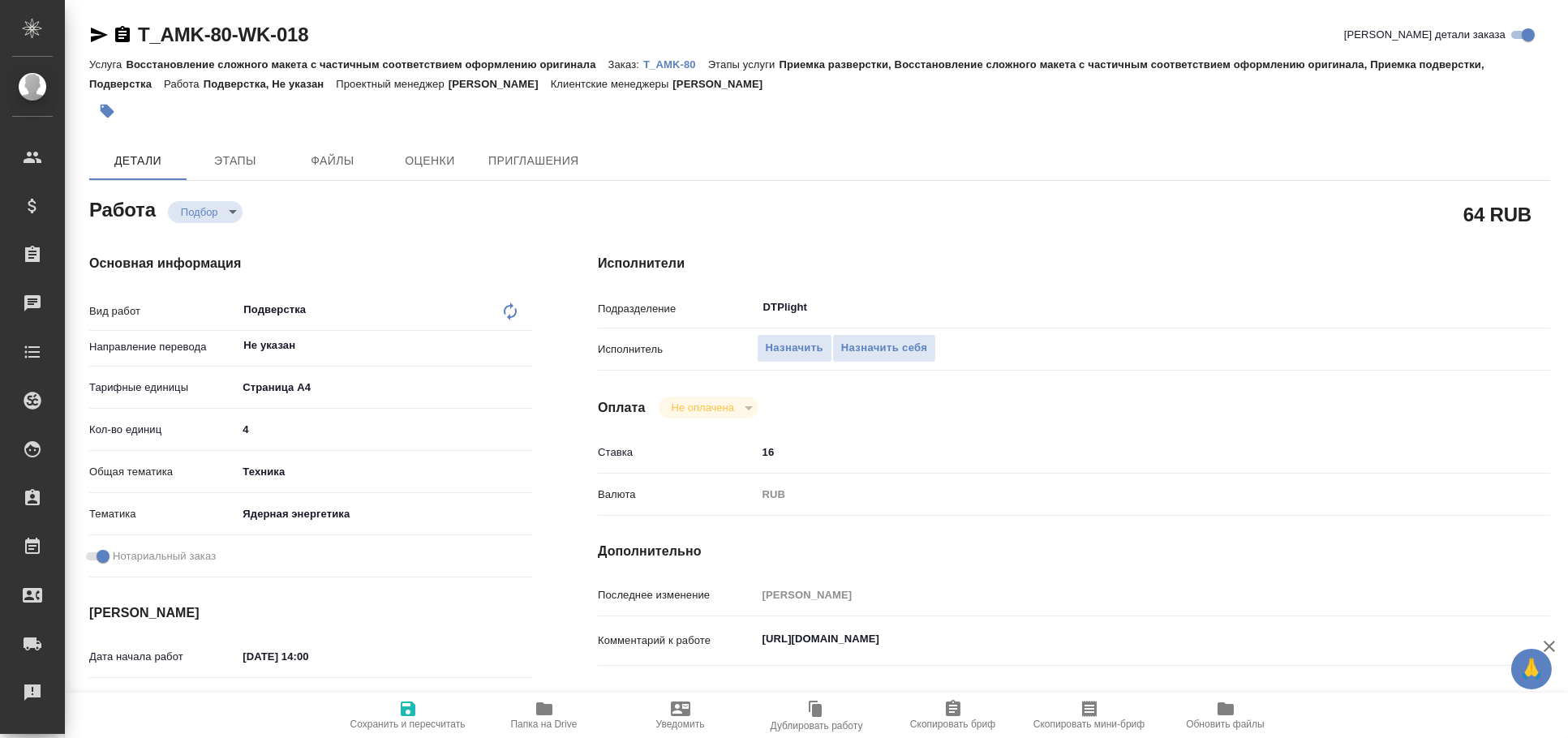
type textarea "x"
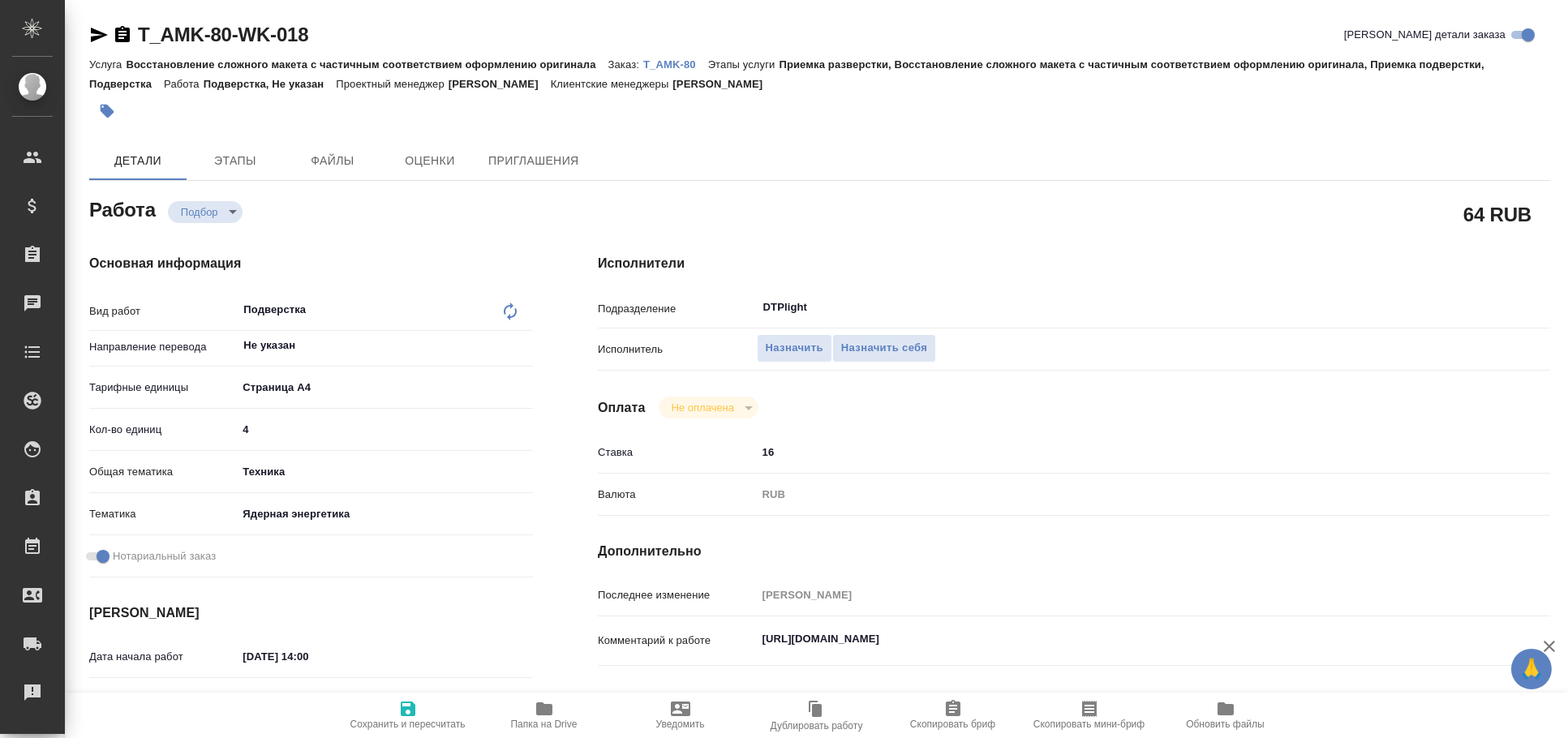
type textarea "x"
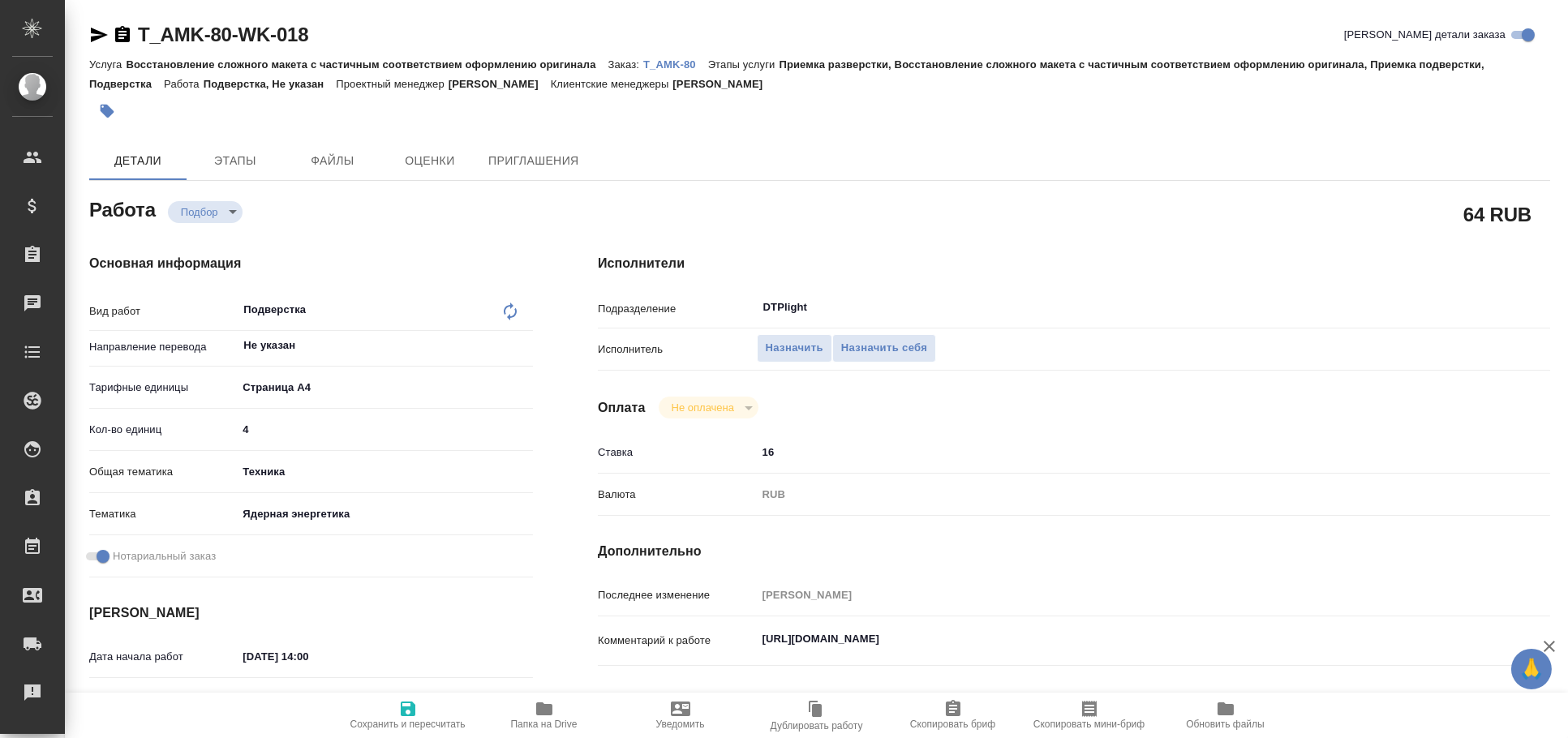
click at [93, 33] on icon "button" at bounding box center [99, 35] width 19 height 19
